Goal: Task Accomplishment & Management: Manage account settings

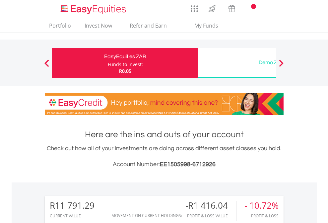
scroll to position [64, 104]
click at [108, 63] on div "Funds to invest:" at bounding box center [125, 64] width 35 height 7
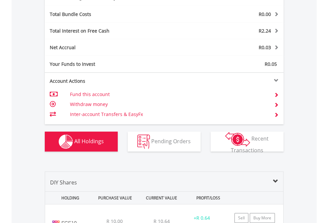
scroll to position [792, 0]
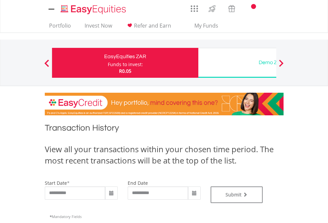
click at [108, 63] on div "Funds to invest:" at bounding box center [125, 64] width 35 height 7
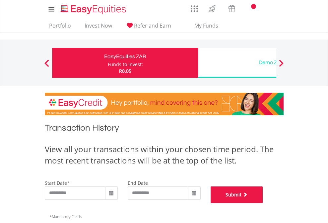
click at [263, 203] on button "Submit" at bounding box center [237, 194] width 52 height 17
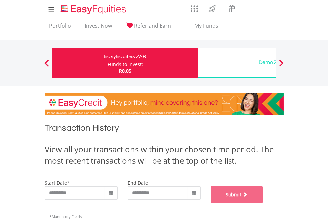
scroll to position [269, 0]
